Goal: Transaction & Acquisition: Purchase product/service

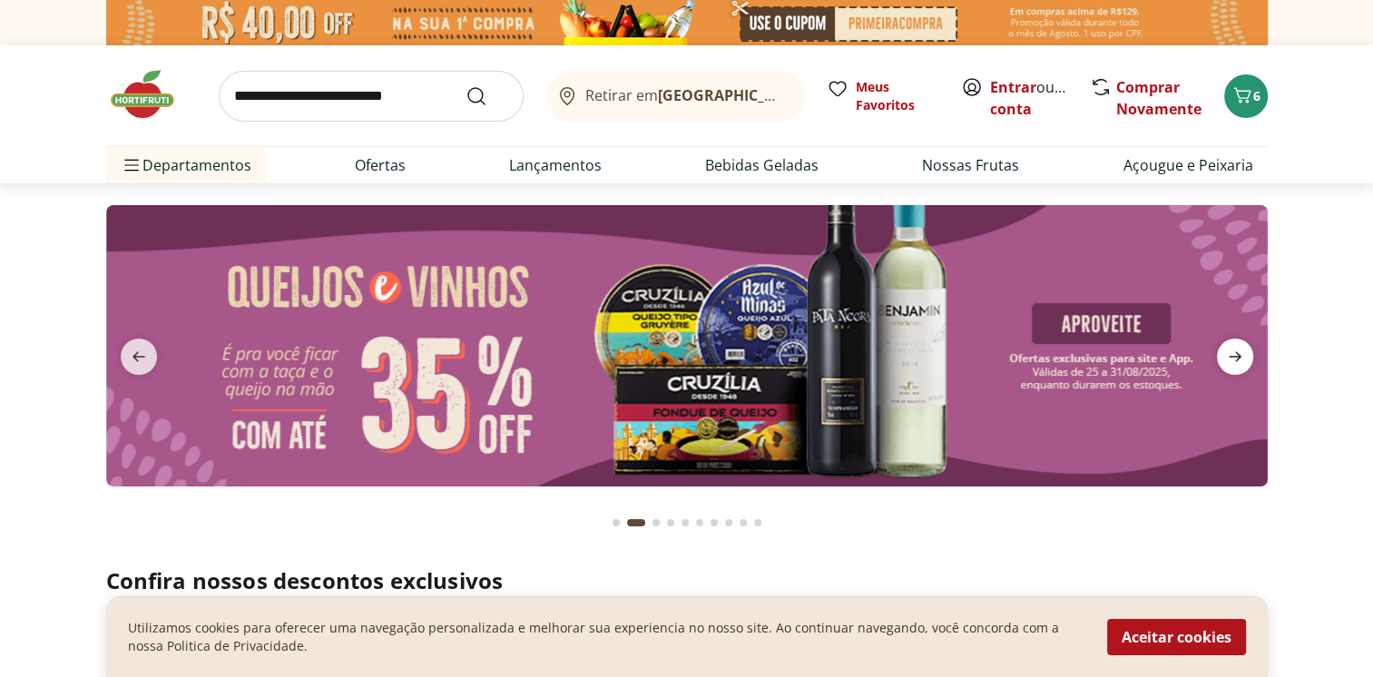
click at [1224, 351] on icon "next" at bounding box center [1235, 357] width 22 height 22
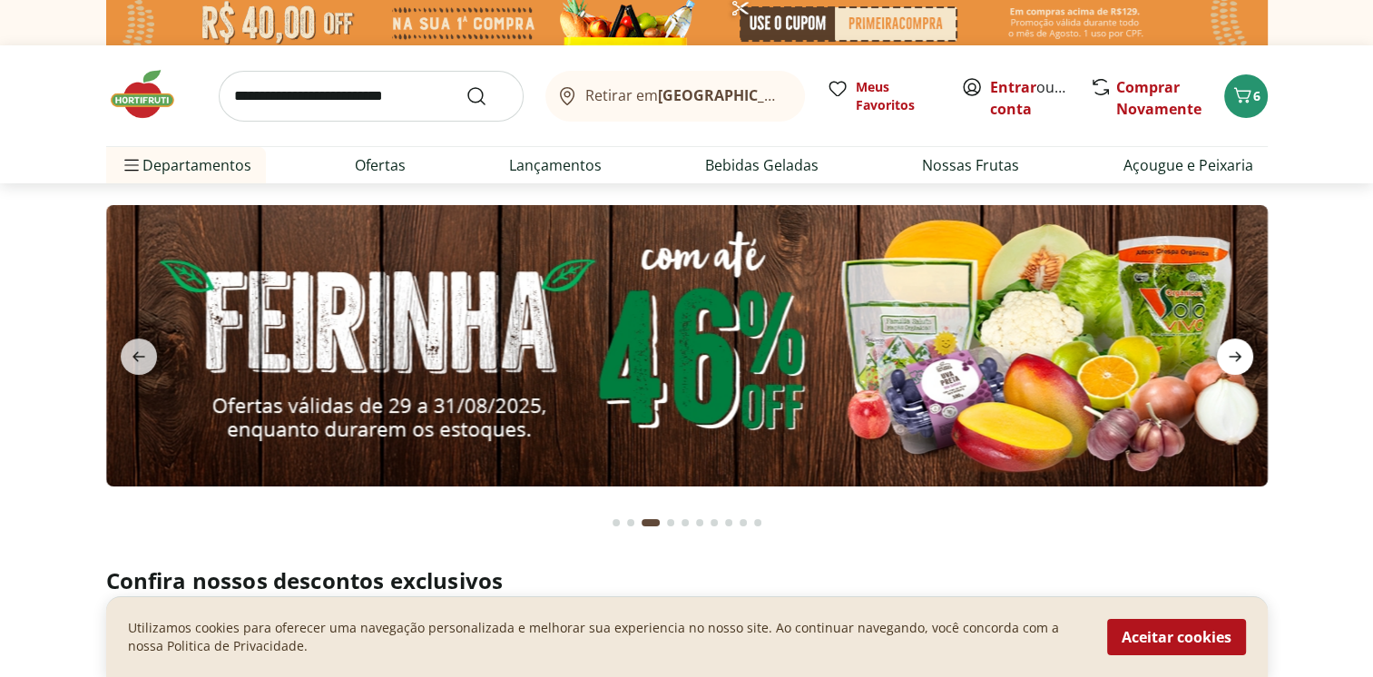
click at [1224, 351] on icon "next" at bounding box center [1235, 357] width 22 height 22
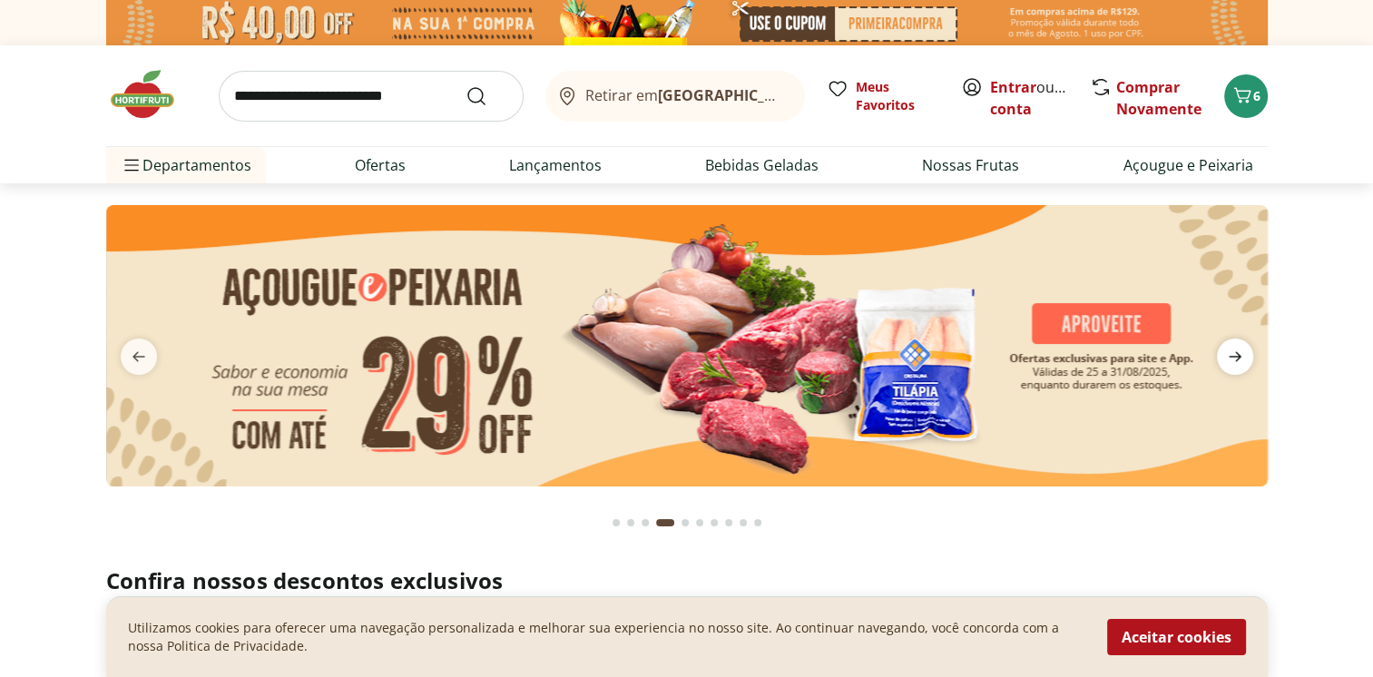
click at [1224, 351] on icon "next" at bounding box center [1235, 357] width 22 height 22
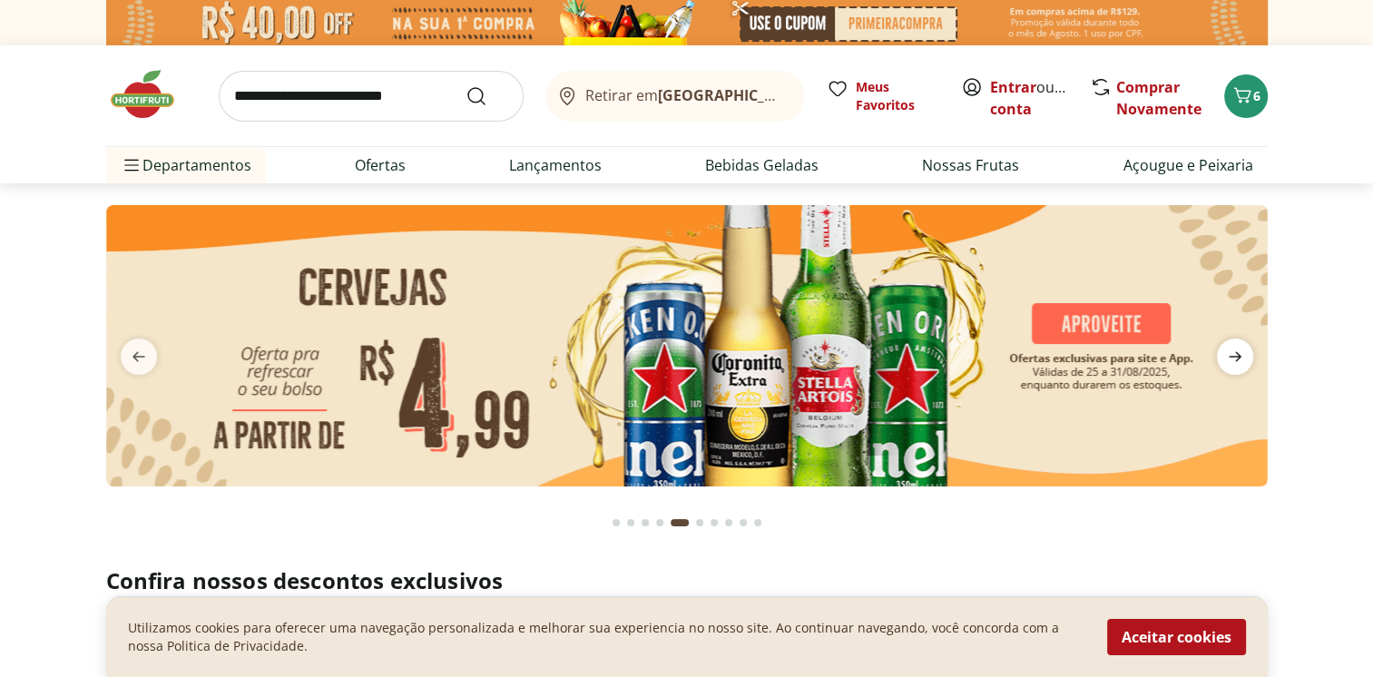
click at [1224, 351] on icon "next" at bounding box center [1235, 357] width 22 height 22
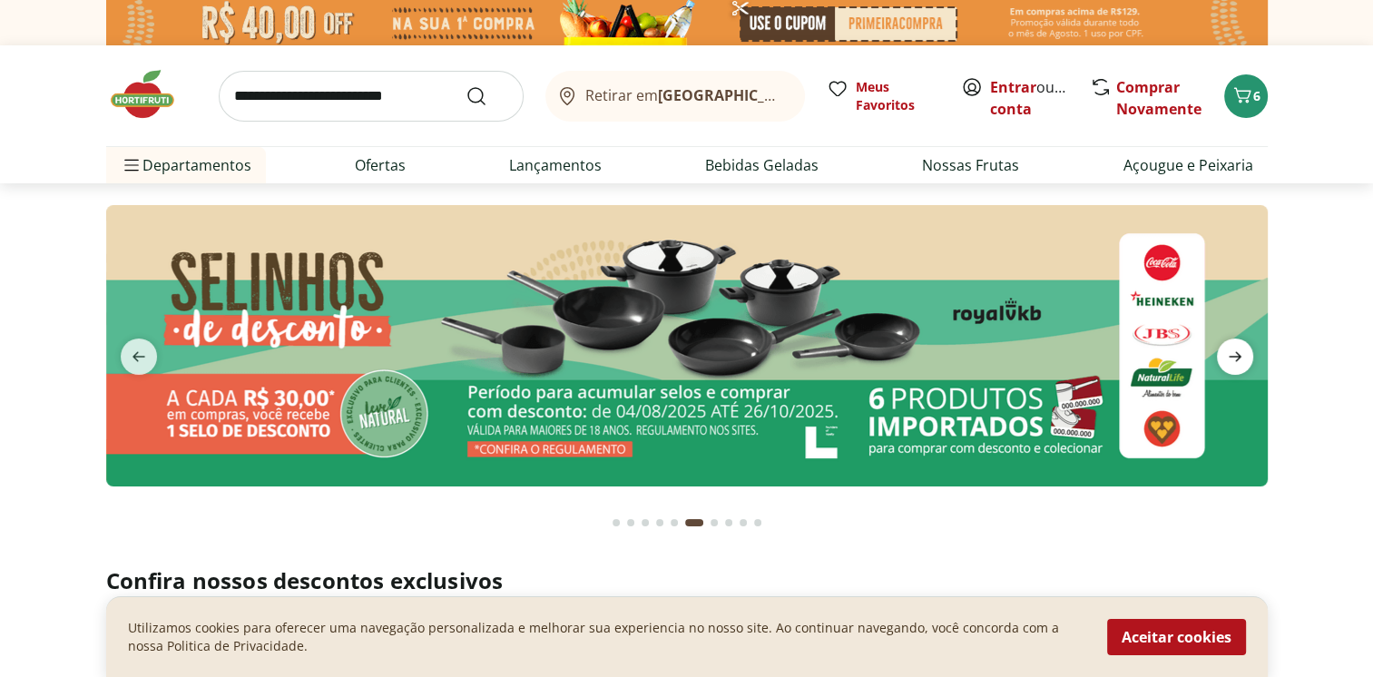
click at [1224, 351] on icon "next" at bounding box center [1235, 357] width 22 height 22
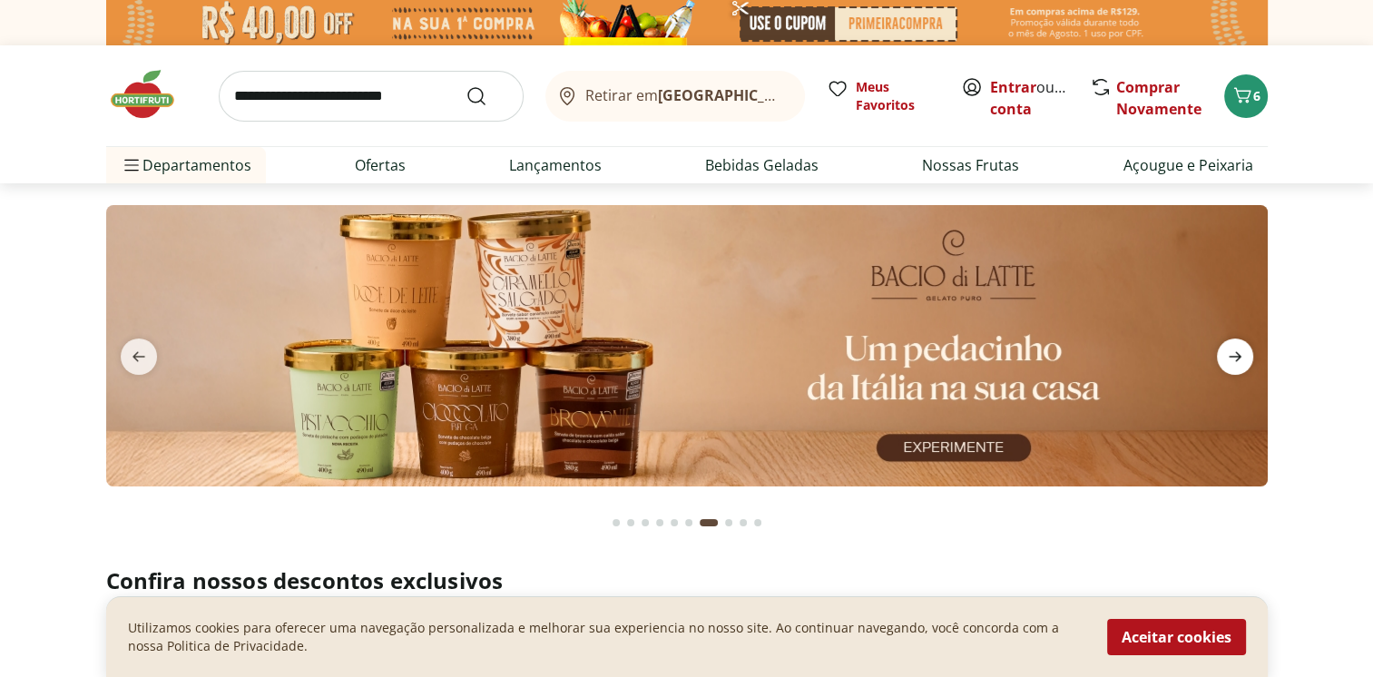
click at [1224, 351] on icon "next" at bounding box center [1235, 357] width 22 height 22
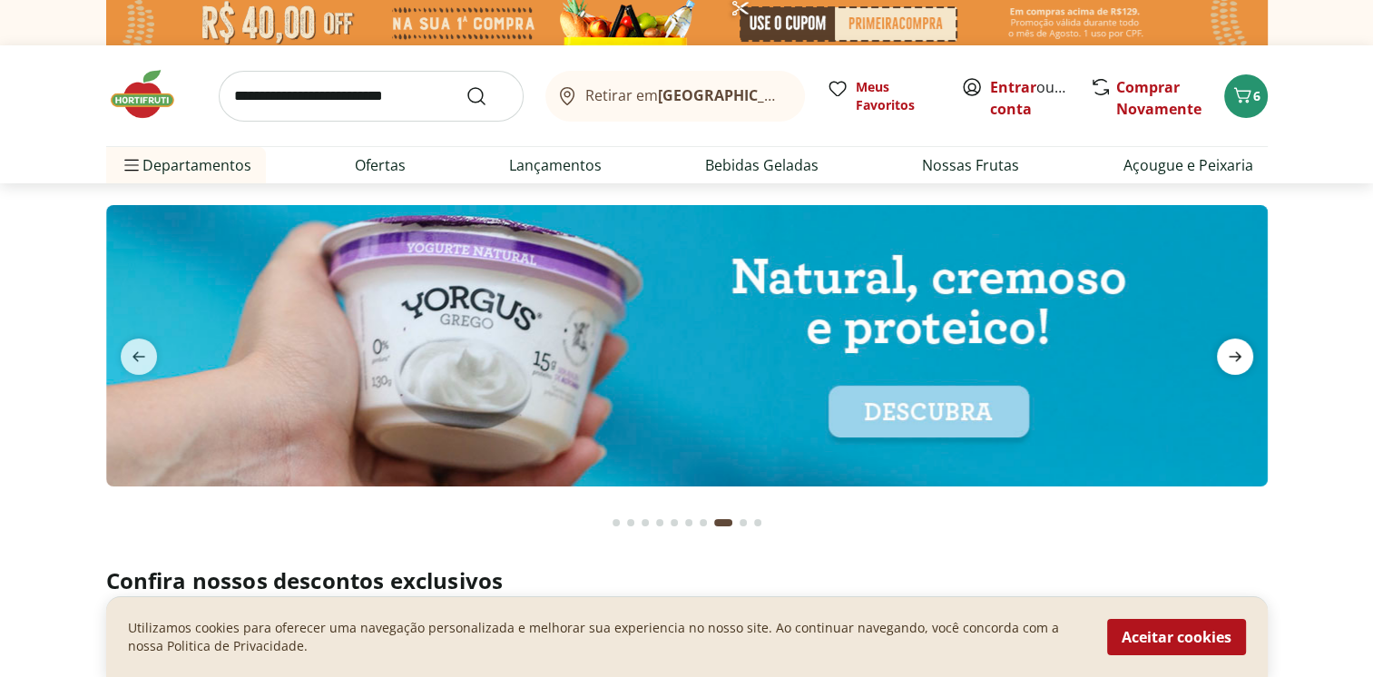
click at [1224, 351] on icon "next" at bounding box center [1235, 357] width 22 height 22
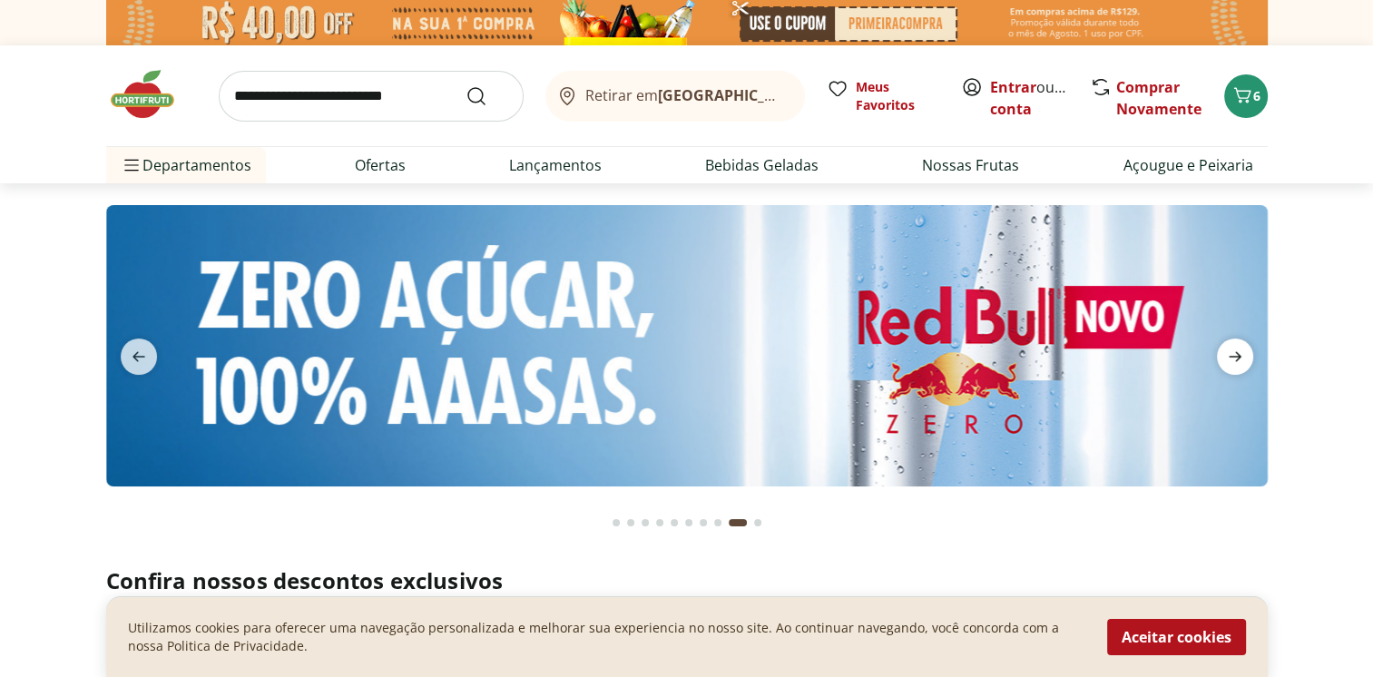
click at [1224, 351] on icon "next" at bounding box center [1235, 357] width 22 height 22
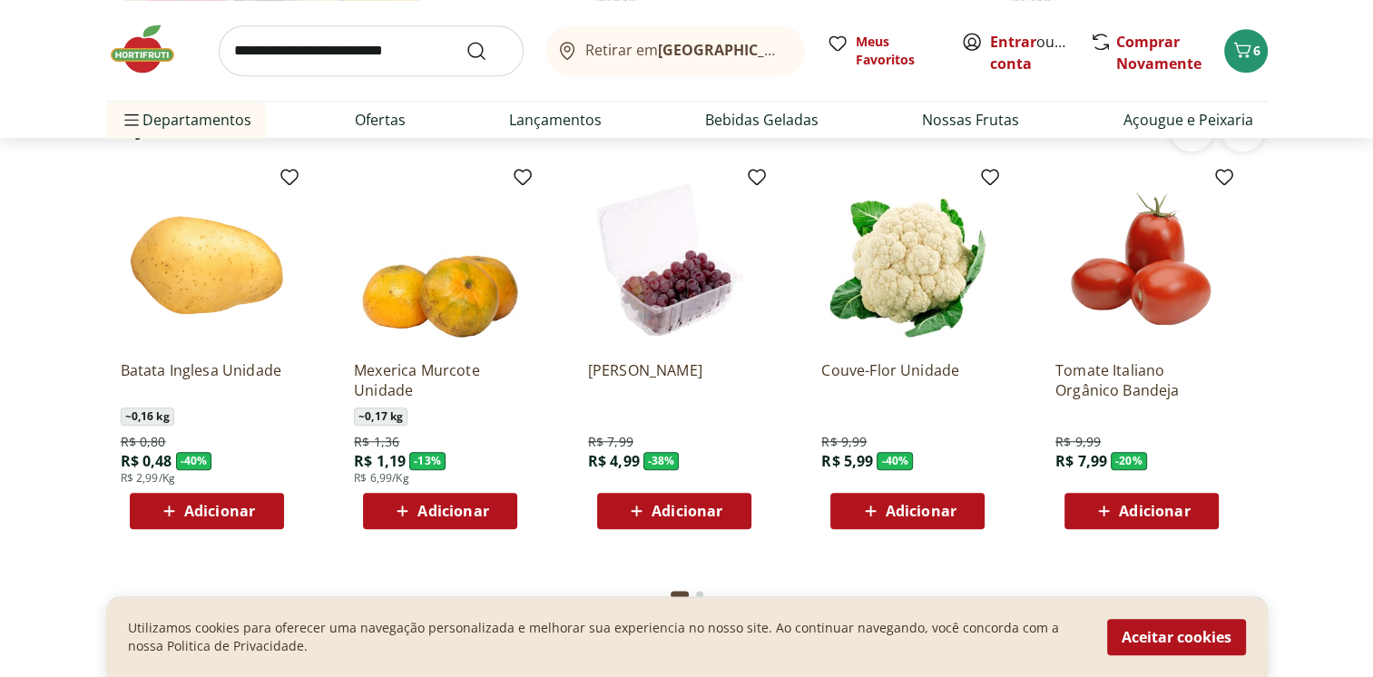
scroll to position [1452, 0]
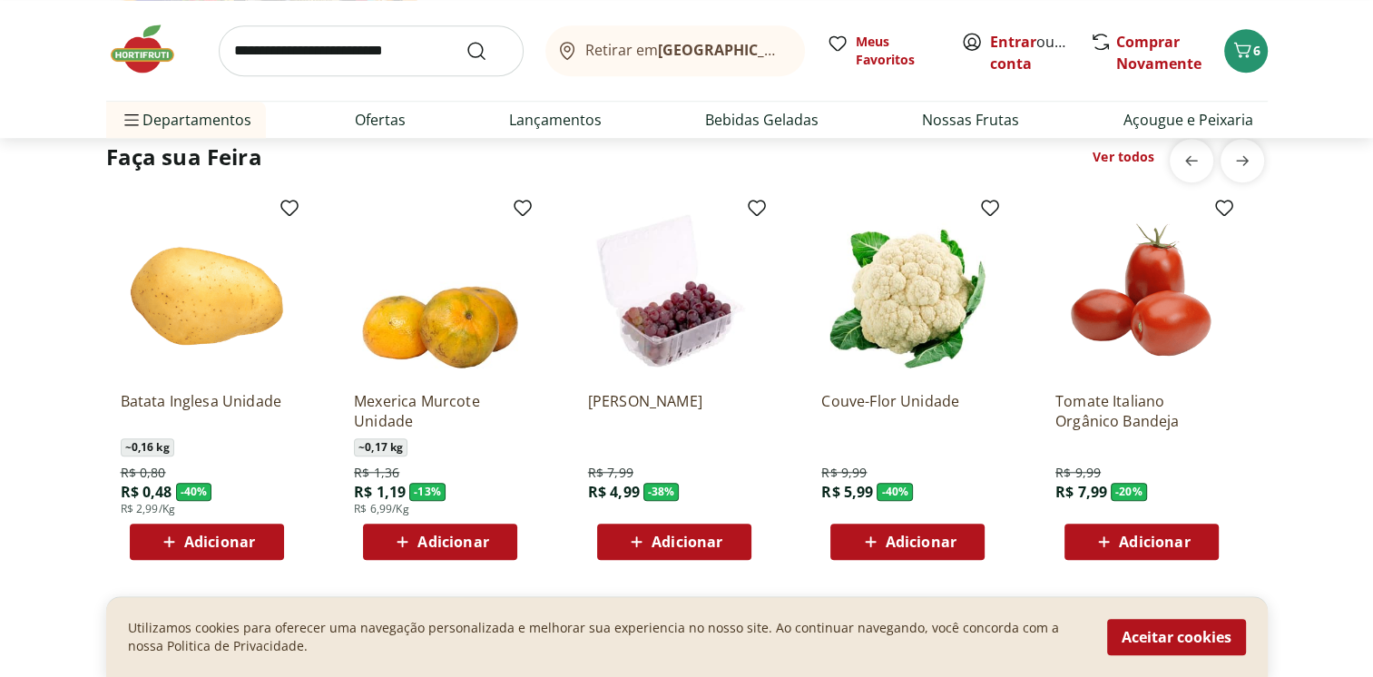
click at [904, 549] on span "Adicionar" at bounding box center [921, 542] width 71 height 15
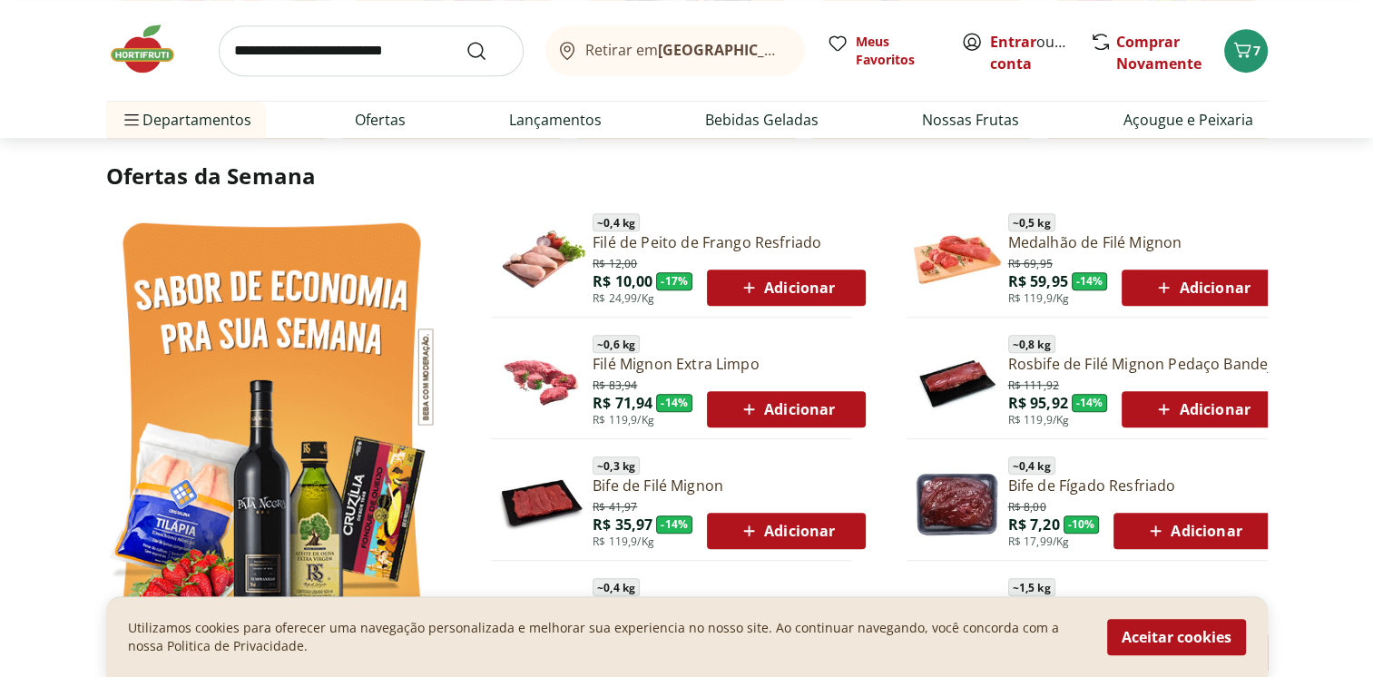
scroll to position [908, 0]
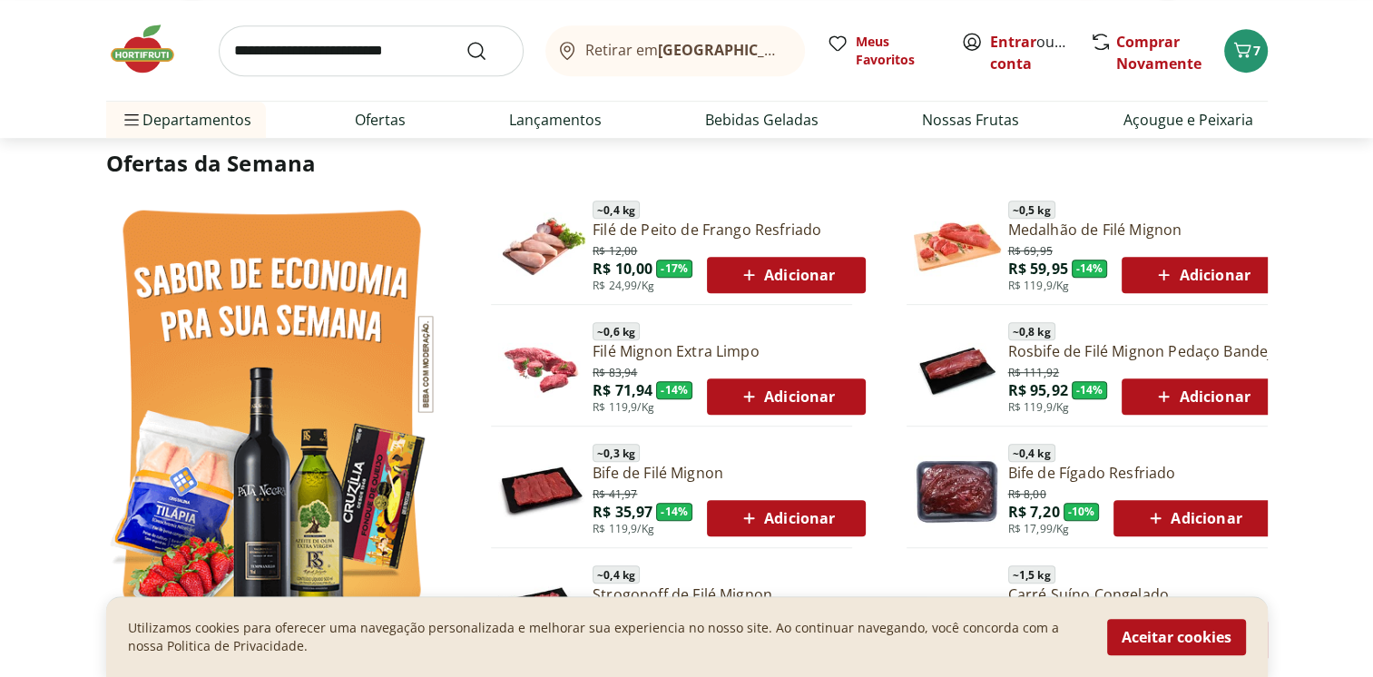
click at [803, 270] on span "Adicionar" at bounding box center [786, 275] width 97 height 22
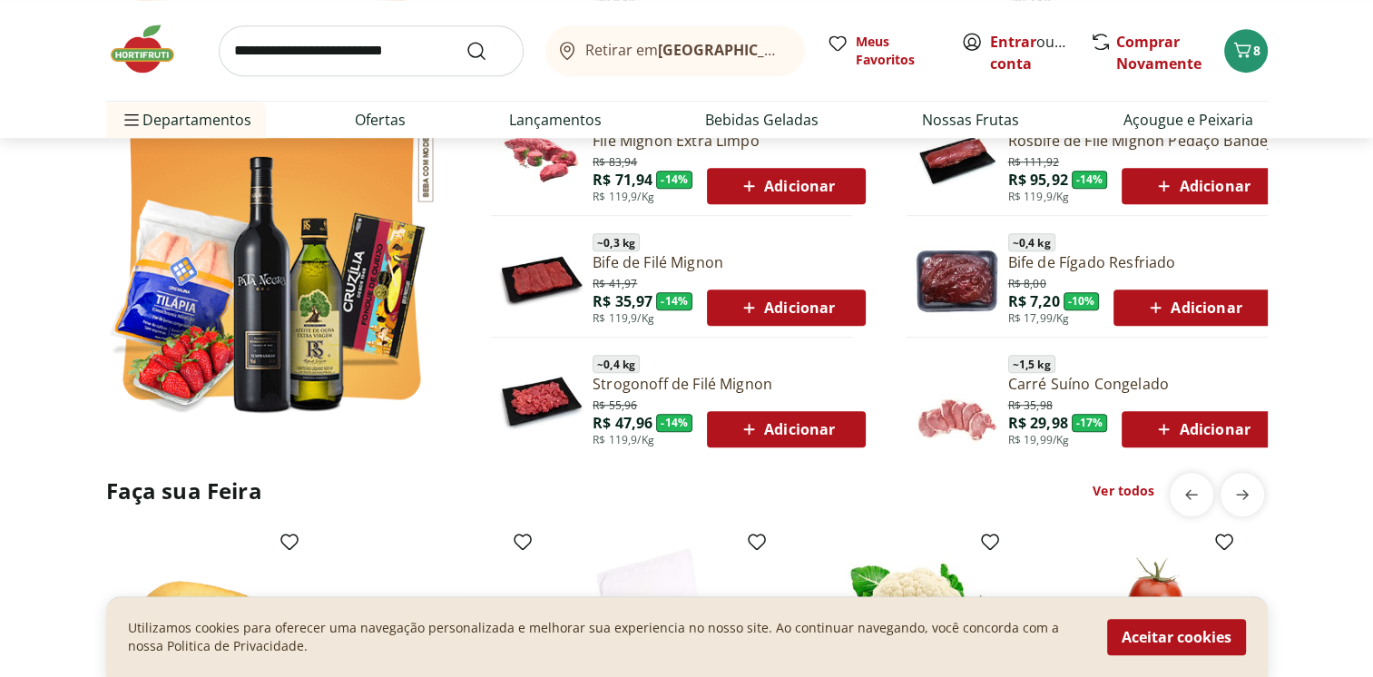
scroll to position [1089, 0]
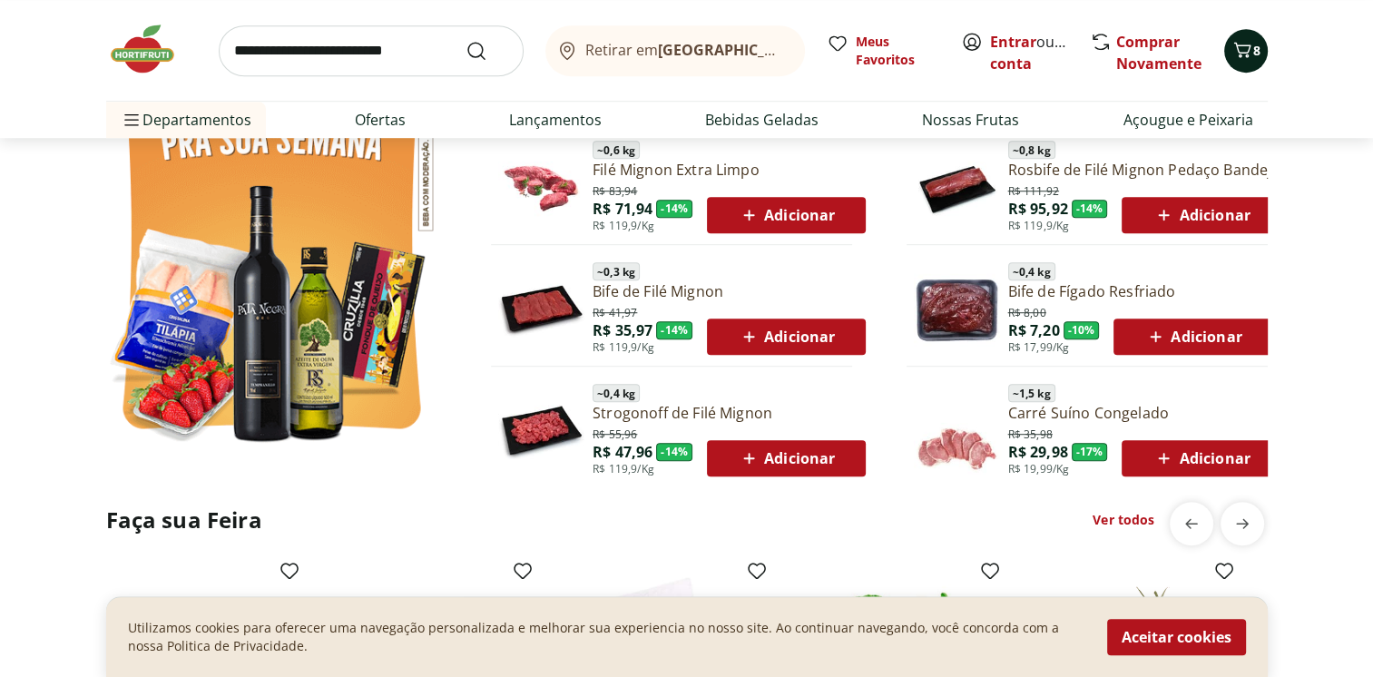
click at [1253, 56] on span "8" at bounding box center [1256, 50] width 7 height 17
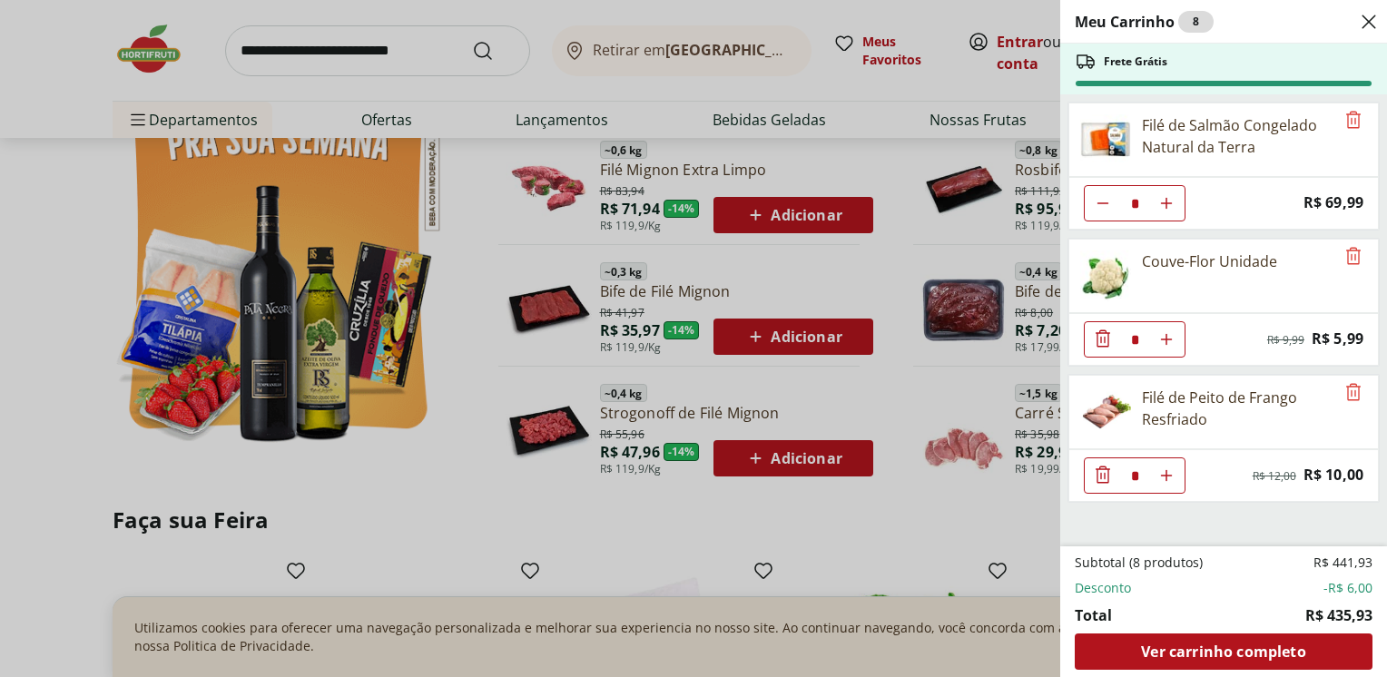
click at [1162, 211] on icon "Aumentar Quantidade" at bounding box center [1166, 203] width 15 height 15
type input "*"
click at [1369, 15] on icon "Close" at bounding box center [1369, 22] width 22 height 22
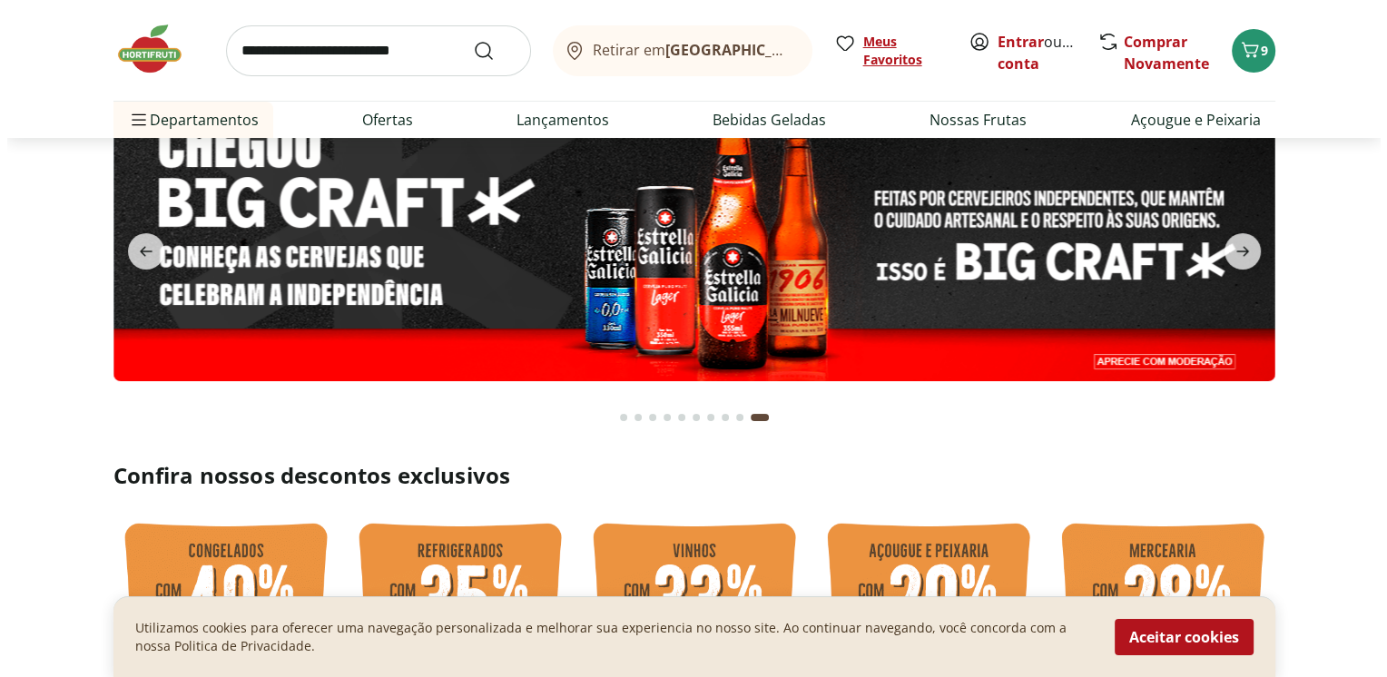
scroll to position [0, 0]
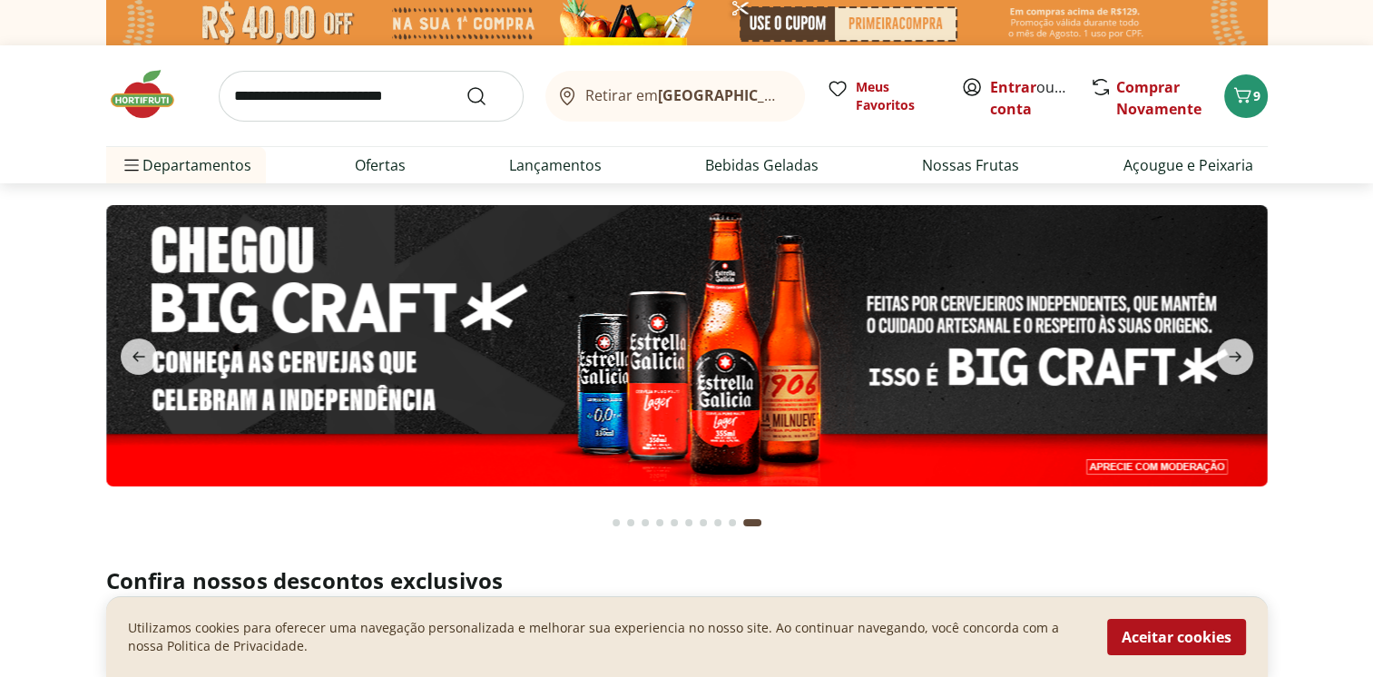
click at [889, 15] on img at bounding box center [687, 22] width 1162 height 45
click at [1244, 92] on icon "Carrinho" at bounding box center [1243, 95] width 22 height 22
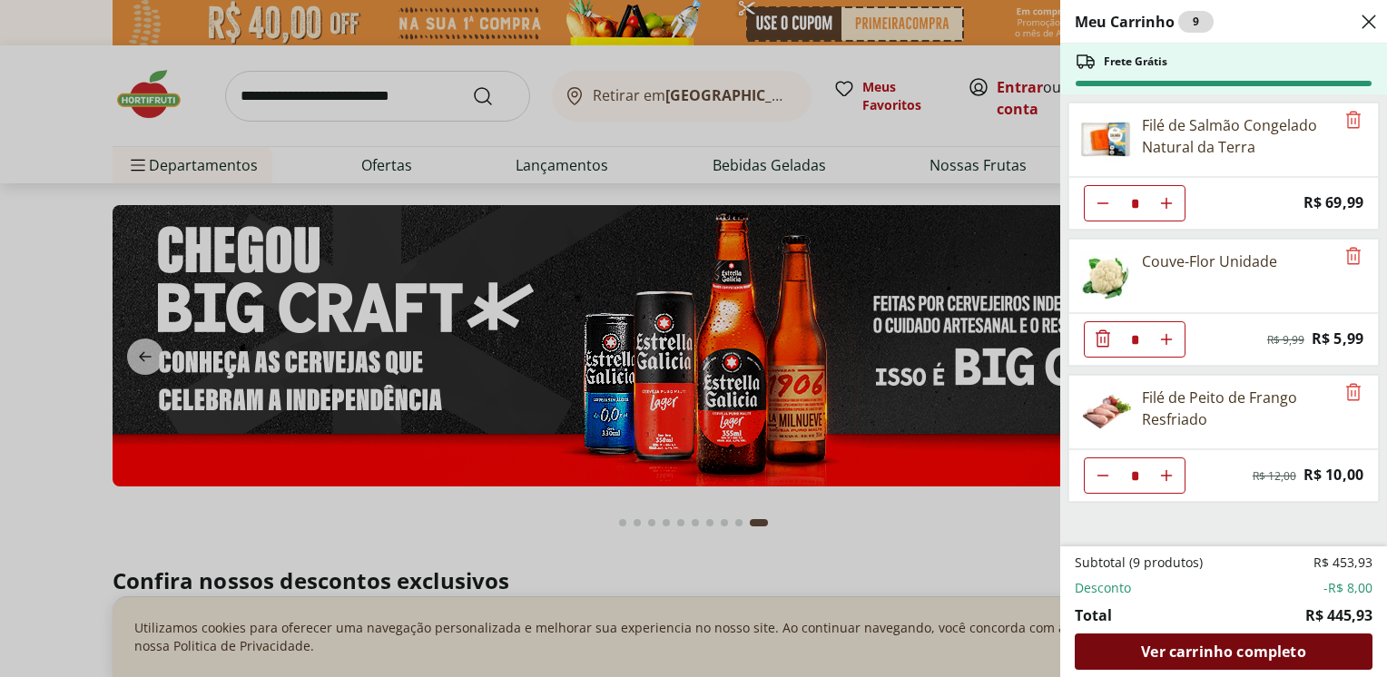
click at [1195, 664] on div "Ver carrinho completo" at bounding box center [1224, 651] width 298 height 36
